Goal: Navigation & Orientation: Find specific page/section

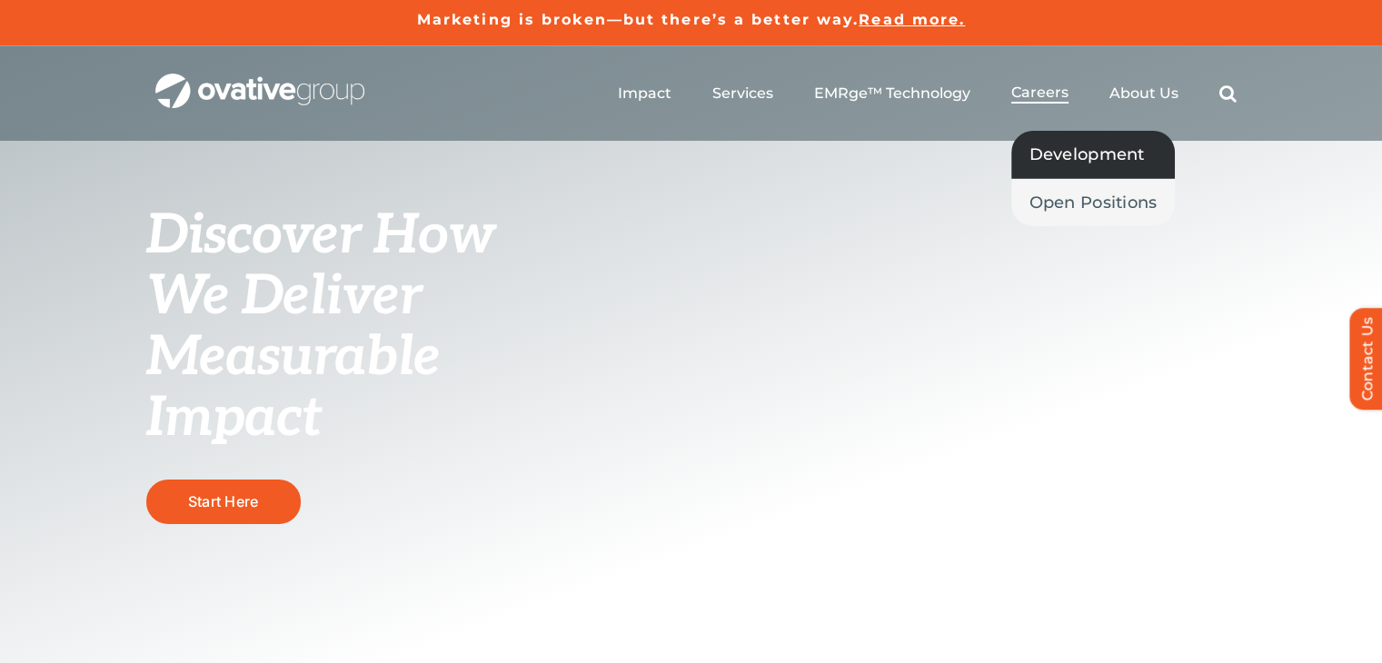
click at [1079, 146] on span "Development" at bounding box center [1087, 154] width 115 height 25
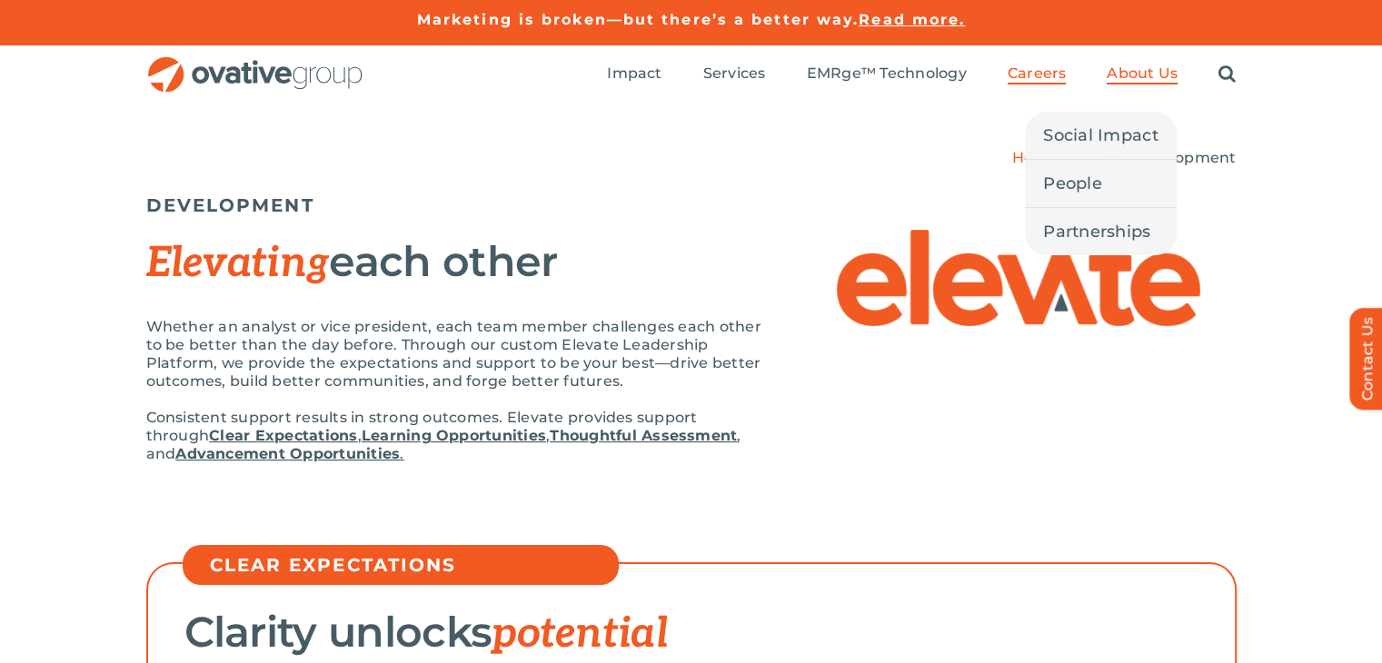
click at [1166, 71] on span "About Us" at bounding box center [1142, 74] width 71 height 18
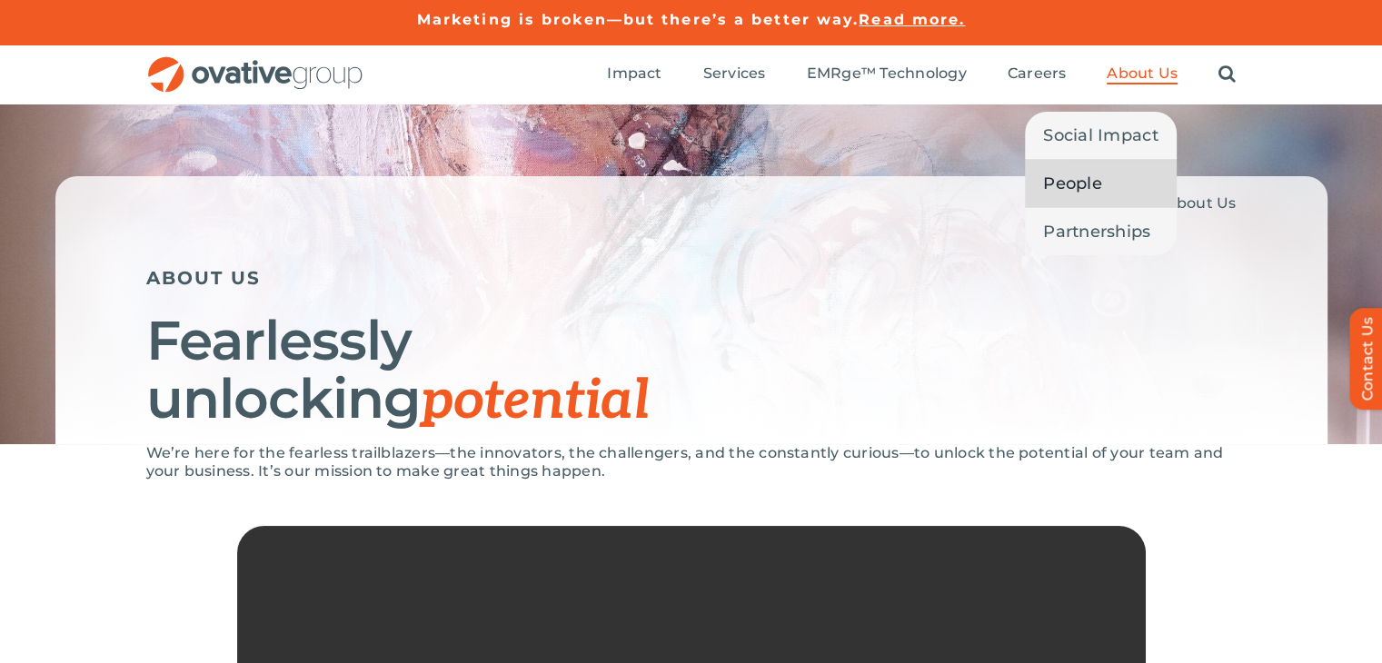
click at [1070, 179] on span "People" at bounding box center [1072, 183] width 59 height 25
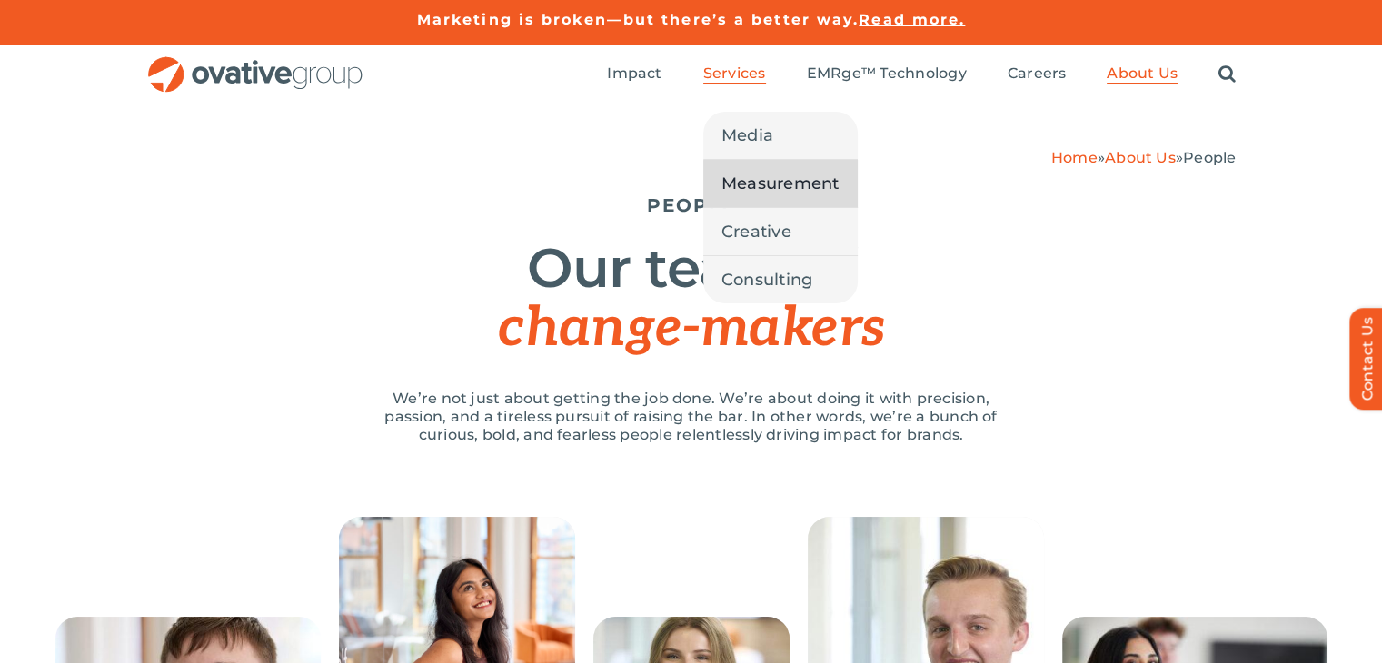
click at [769, 174] on span "Measurement" at bounding box center [781, 183] width 118 height 25
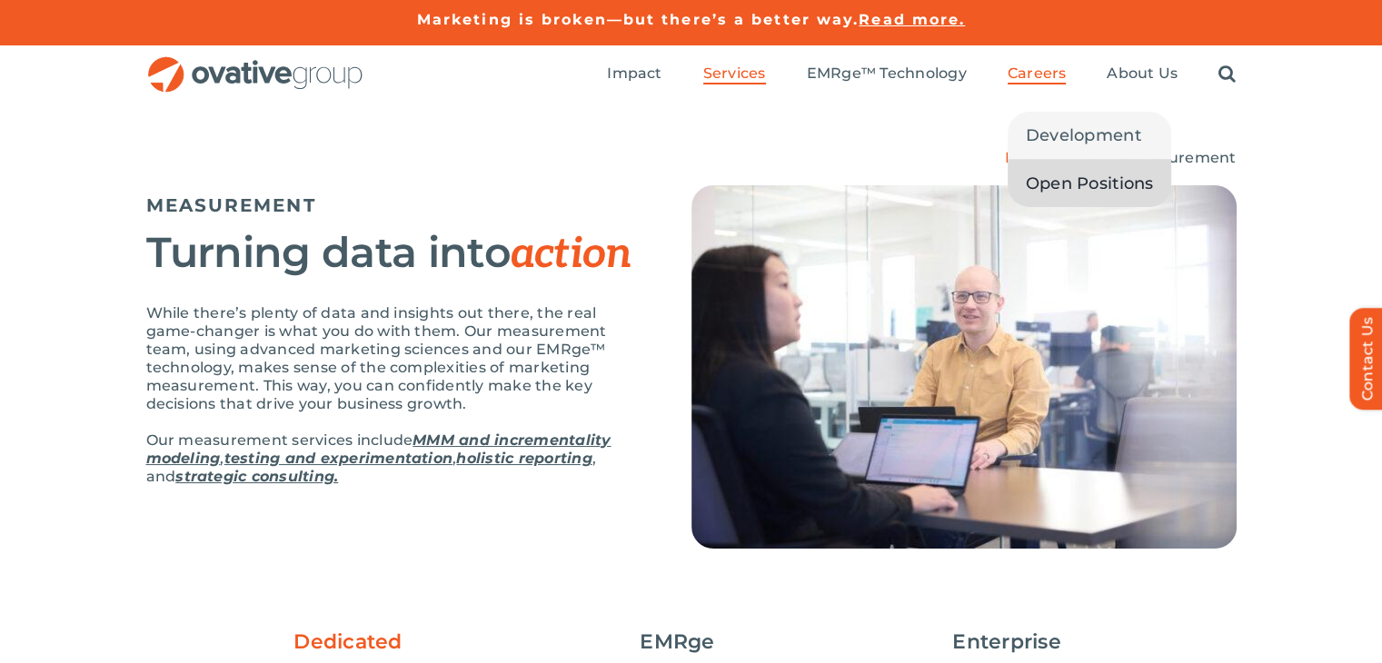
click at [1081, 178] on span "Open Positions" at bounding box center [1090, 183] width 128 height 25
